Goal: Communication & Community: Answer question/provide support

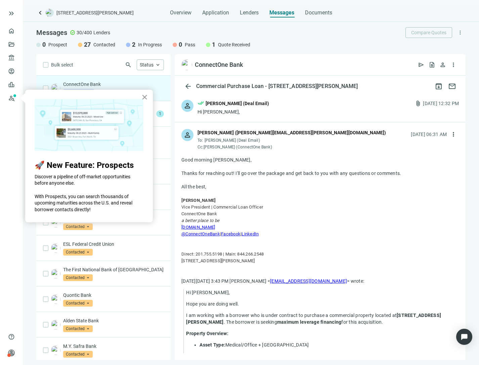
click at [145, 99] on button "×" at bounding box center [144, 97] width 6 height 11
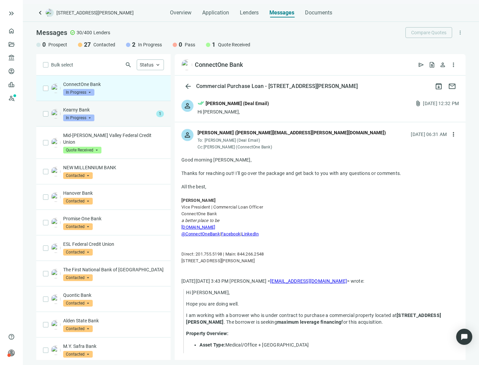
click at [136, 111] on p "Kearny Bank" at bounding box center [108, 110] width 90 height 7
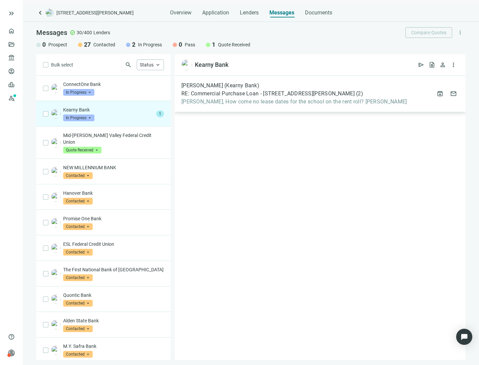
click at [246, 104] on span "[PERSON_NAME], How come no lease dates for the school on the rent roll? [PERSON…" at bounding box center [294, 101] width 226 height 7
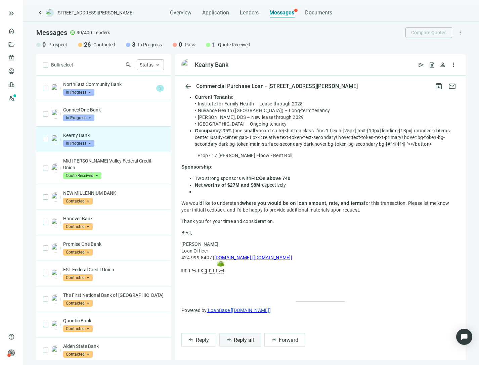
click at [241, 345] on button "reply_all Reply all" at bounding box center [240, 339] width 42 height 13
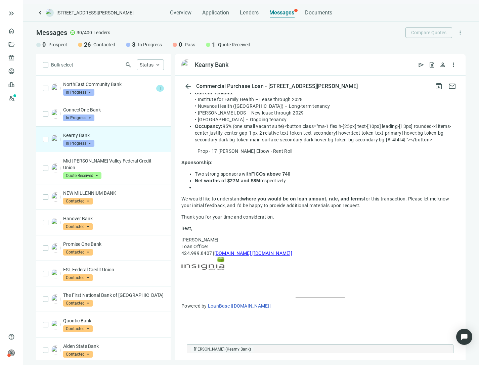
type textarea "**********"
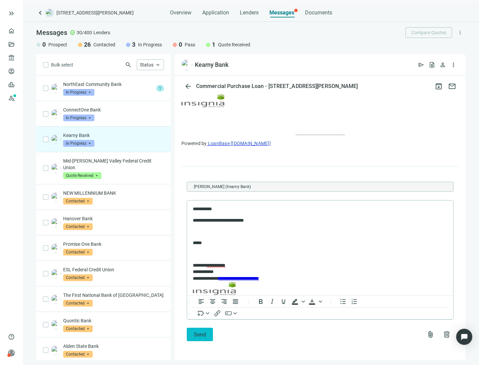
click at [198, 339] on button "Send" at bounding box center [200, 334] width 26 height 13
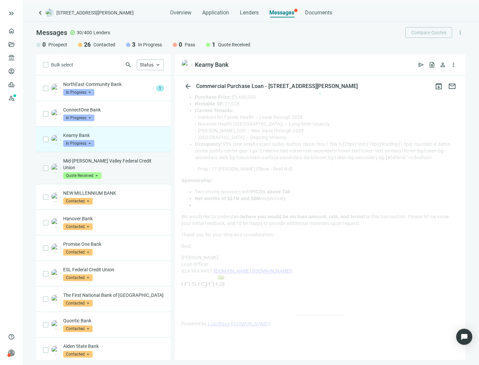
click at [130, 162] on p "Mid-[PERSON_NAME] Valley Federal Credit Union" at bounding box center [113, 164] width 101 height 13
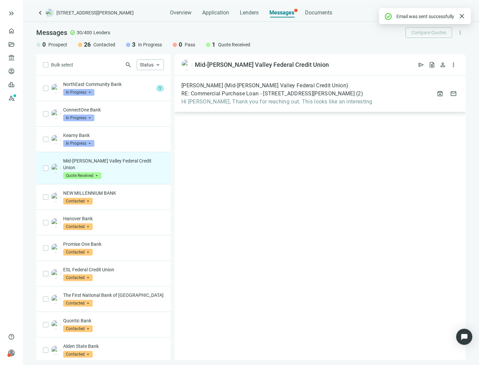
click at [229, 95] on span "RE: Commercial Purchase Loan - [STREET_ADDRESS][PERSON_NAME]" at bounding box center [267, 93] width 173 height 7
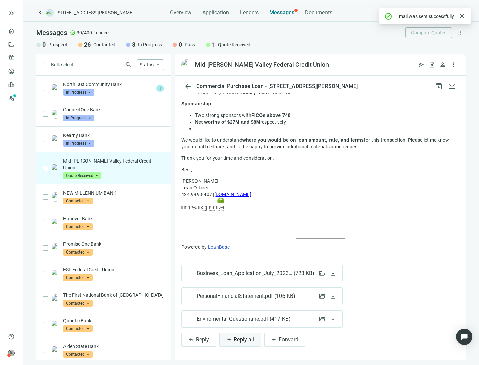
click at [248, 340] on span "Reply all" at bounding box center [244, 340] width 20 height 6
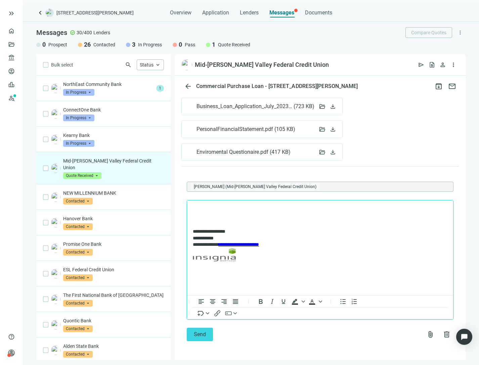
scroll to position [657, 0]
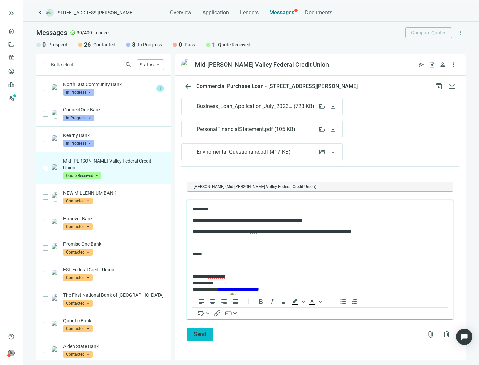
click at [197, 331] on span "Send" at bounding box center [200, 334] width 12 height 6
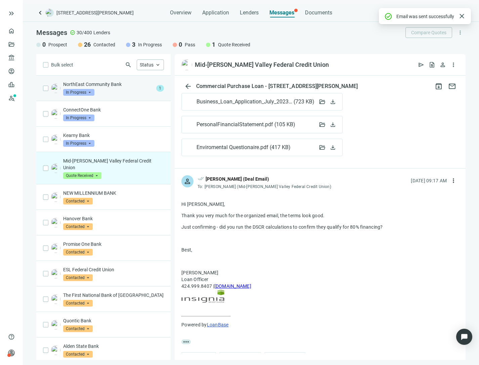
click at [110, 88] on div "NorthEast Community Bank In Progress arrow_drop_down" at bounding box center [108, 88] width 90 height 15
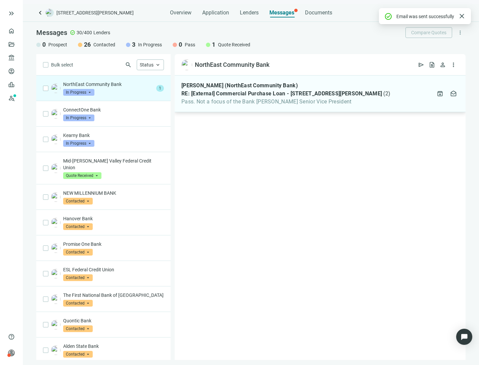
click at [241, 96] on span "RE: [External] Commercial Purchase Loan - 17 Crum Elbow Rd" at bounding box center [281, 93] width 201 height 7
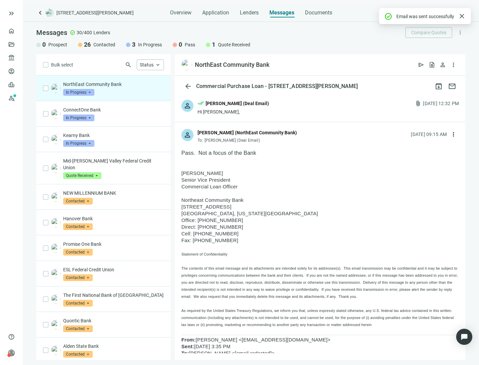
click at [88, 91] on span "In Progress" at bounding box center [78, 92] width 31 height 7
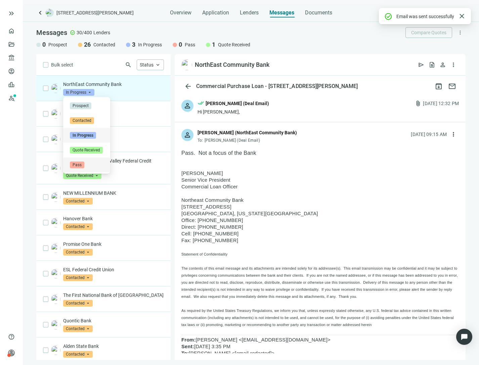
click at [82, 163] on span "Pass" at bounding box center [77, 165] width 14 height 7
